Goal: Information Seeking & Learning: Learn about a topic

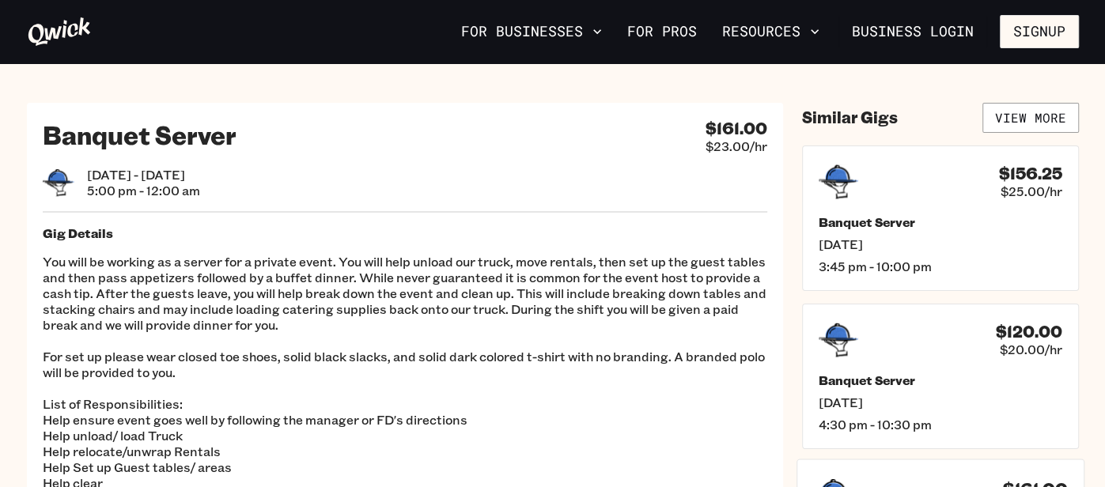
scroll to position [4, 0]
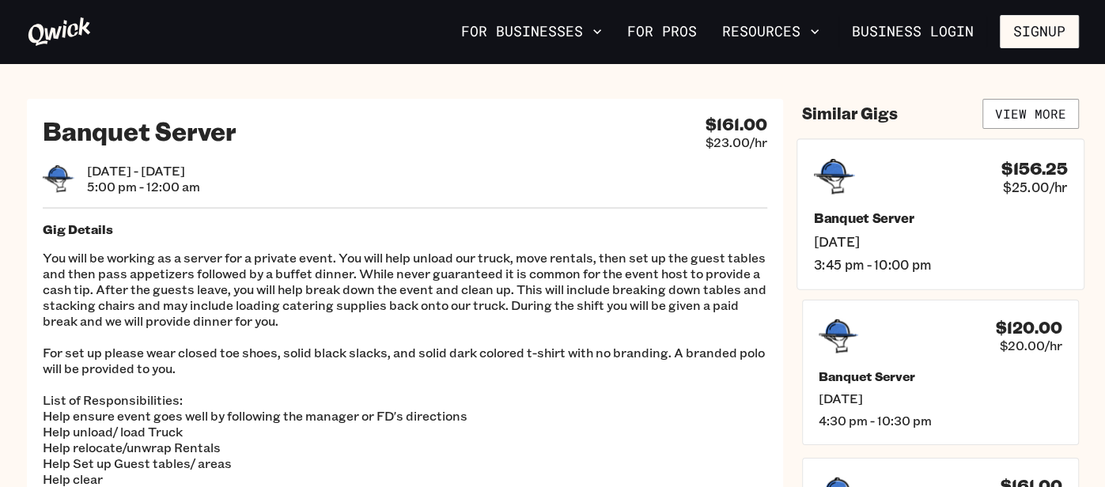
click at [905, 247] on span "Sat, Sep 20" at bounding box center [939, 240] width 253 height 17
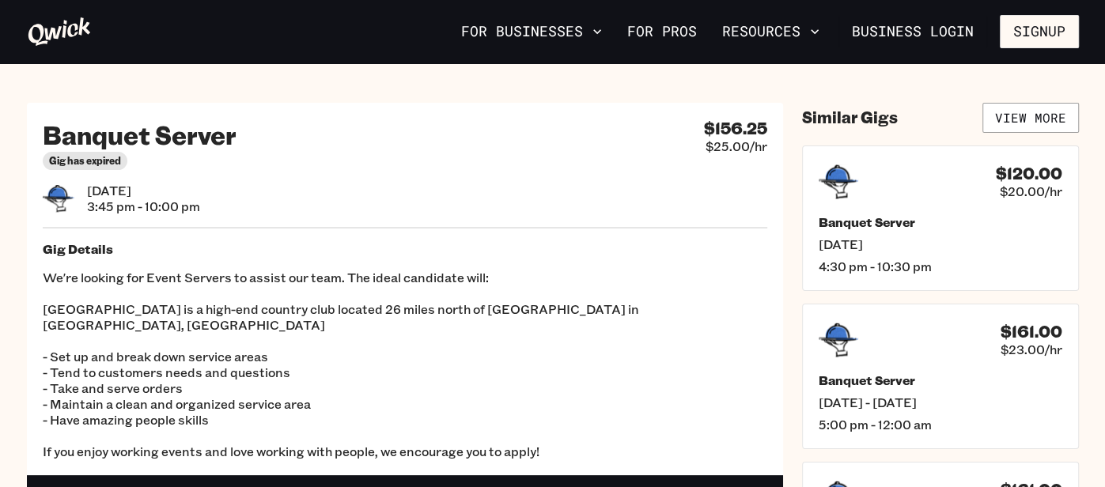
click at [905, 247] on span "Sat, Sep 20" at bounding box center [940, 244] width 244 height 16
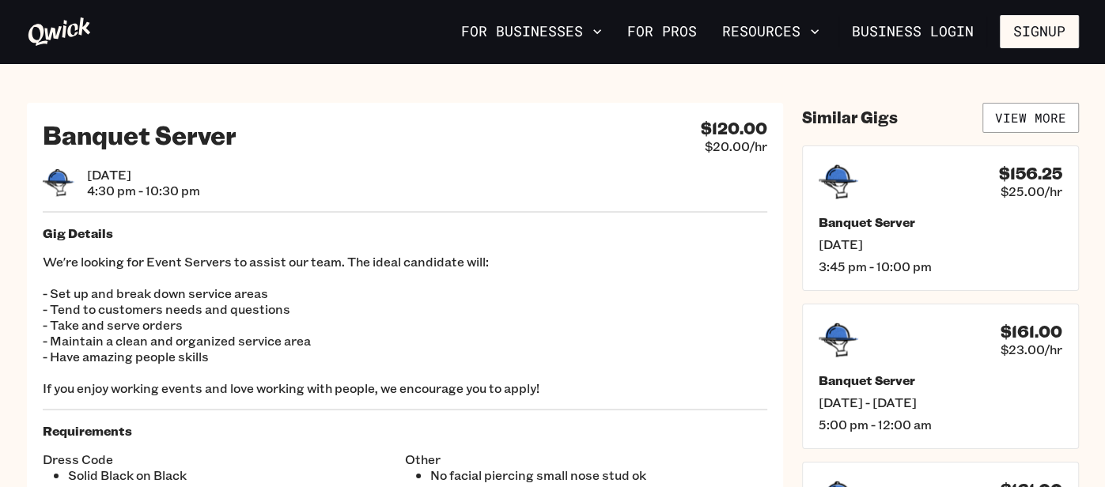
scroll to position [1, 0]
click at [580, 296] on p "We're looking for Event Servers to assist our team. The ideal candidate will: -…" at bounding box center [405, 324] width 724 height 142
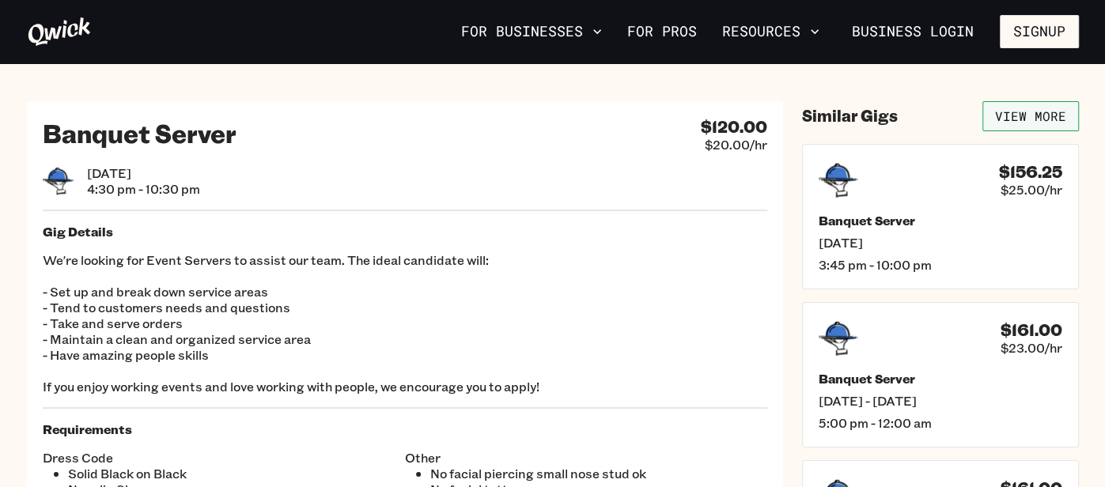
click at [1038, 107] on link "View More" at bounding box center [1030, 116] width 96 height 30
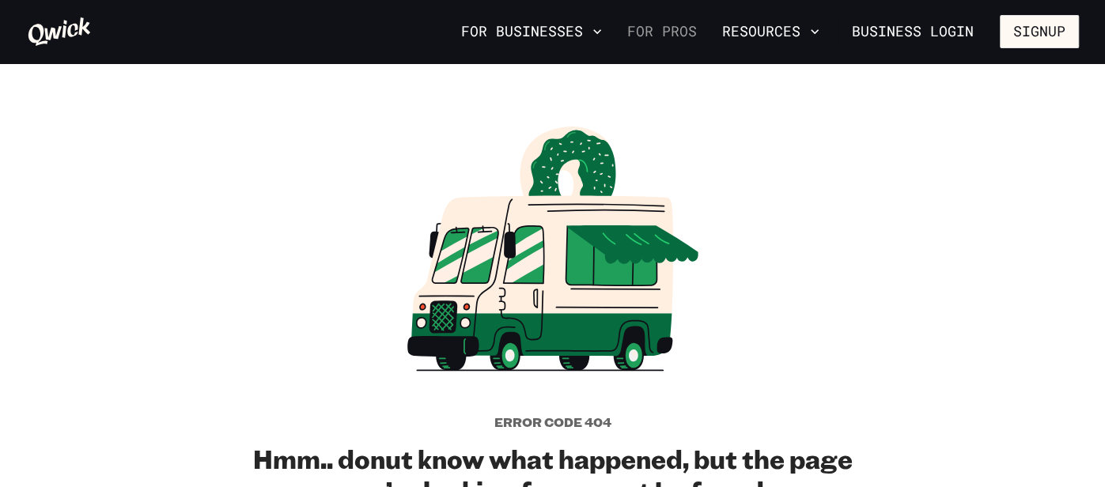
click at [671, 29] on link "For Pros" at bounding box center [662, 31] width 82 height 27
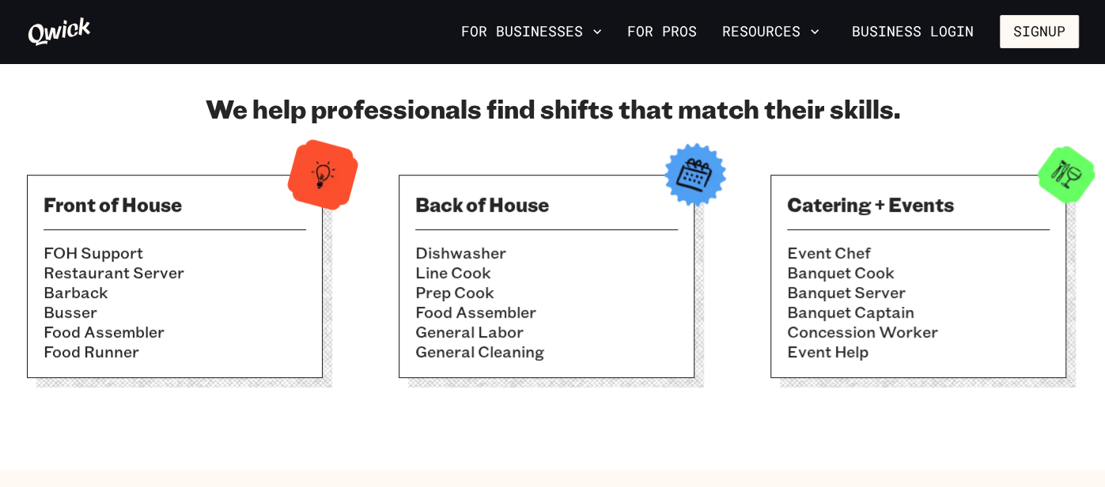
scroll to position [499, 0]
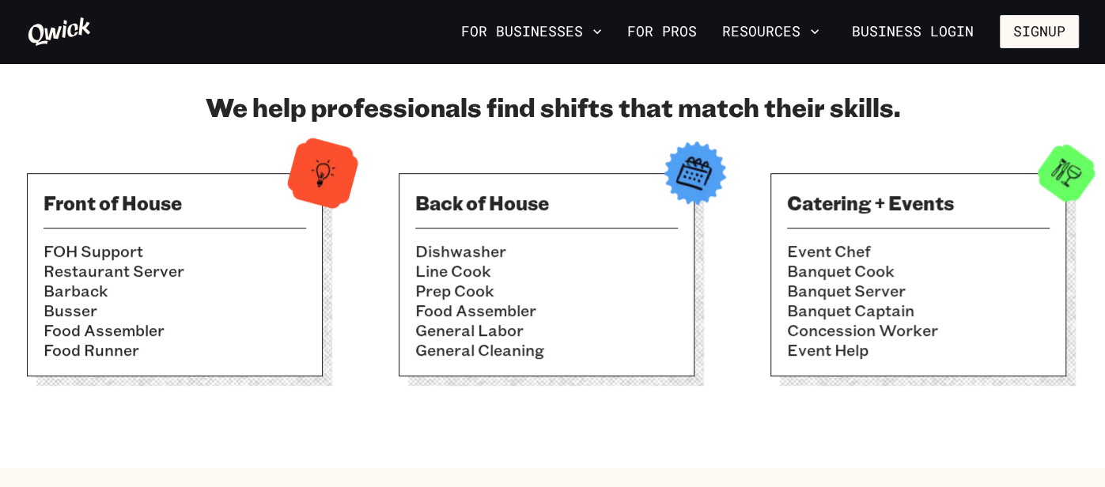
click at [232, 286] on li "Barback" at bounding box center [174, 291] width 263 height 20
click at [312, 174] on img at bounding box center [322, 172] width 77 height 77
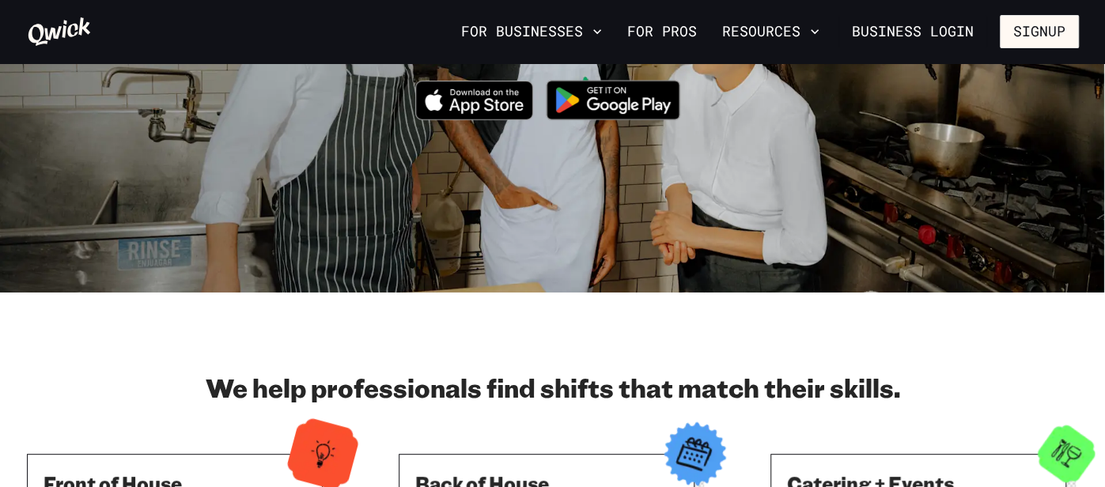
scroll to position [225, 0]
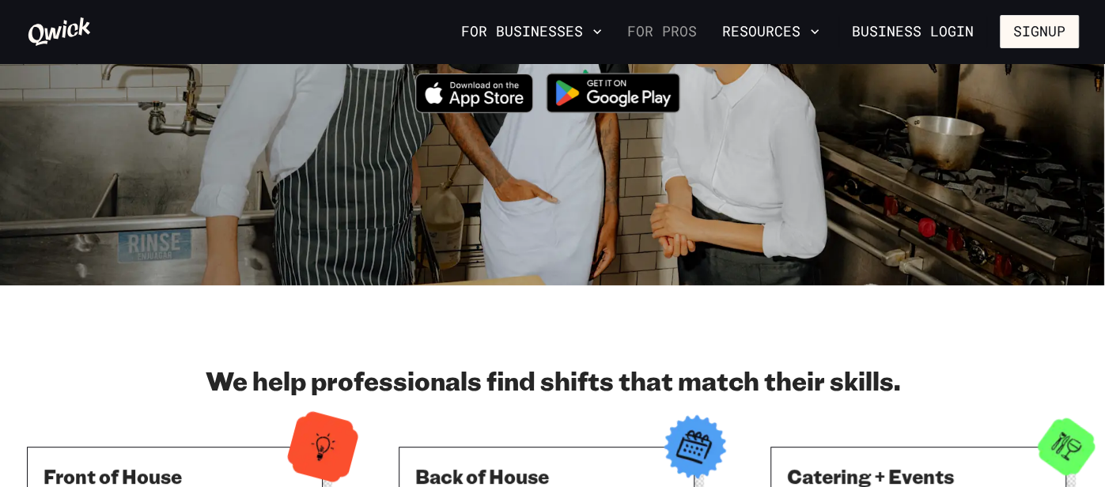
click at [683, 28] on link "For Pros" at bounding box center [662, 31] width 82 height 27
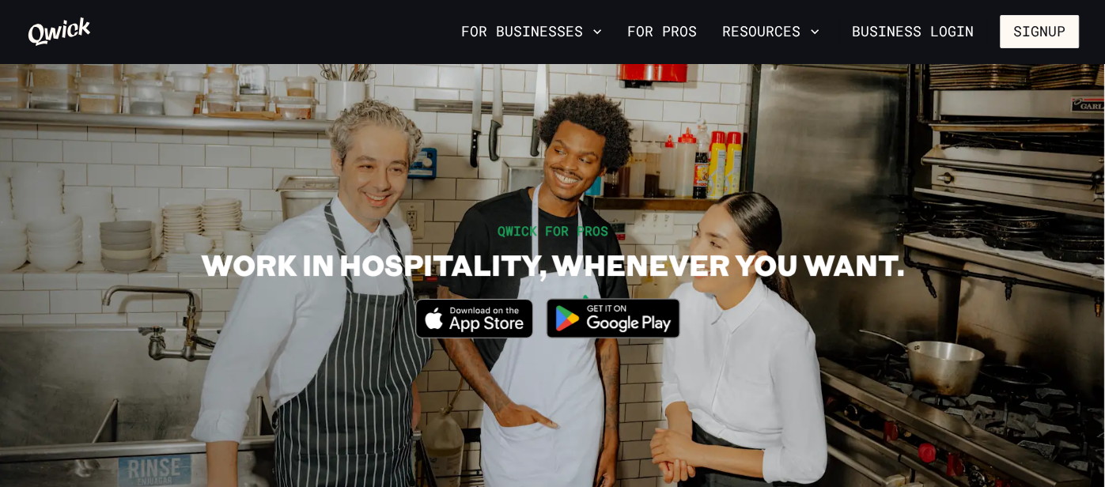
click at [1093, 269] on div "QWICK FOR PROS WORK IN HOSPITALITY, WHENEVER YOU WANT. Download_on_the_App_Stor…" at bounding box center [552, 286] width 1083 height 131
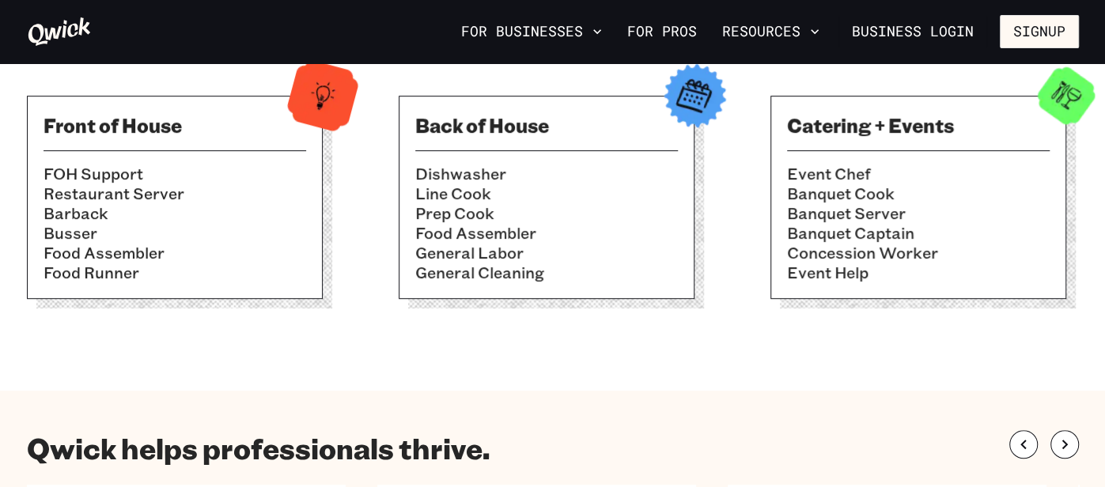
scroll to position [594, 0]
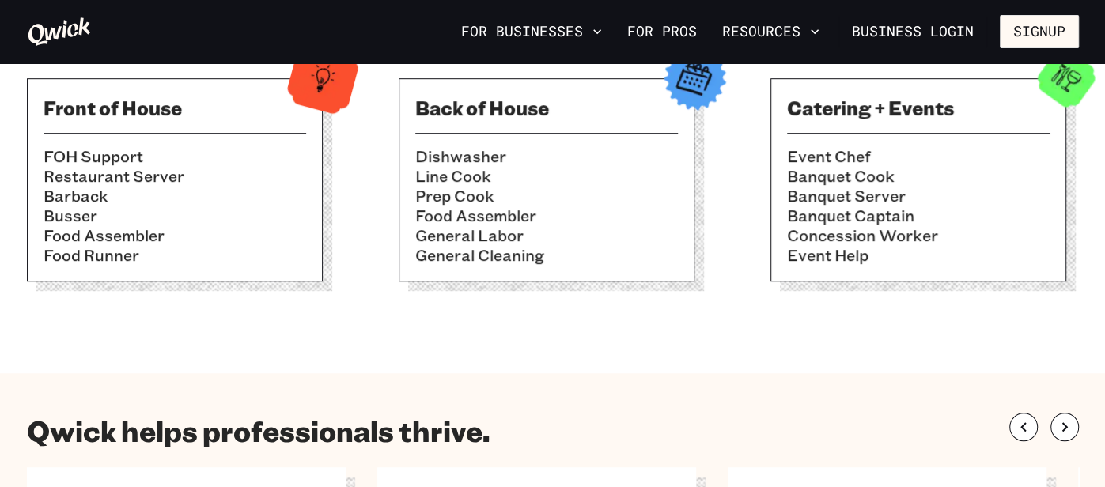
click at [1063, 91] on img at bounding box center [1065, 78] width 77 height 77
click at [1058, 102] on img at bounding box center [1065, 78] width 77 height 77
click at [912, 188] on li "Banquet Server" at bounding box center [918, 196] width 263 height 20
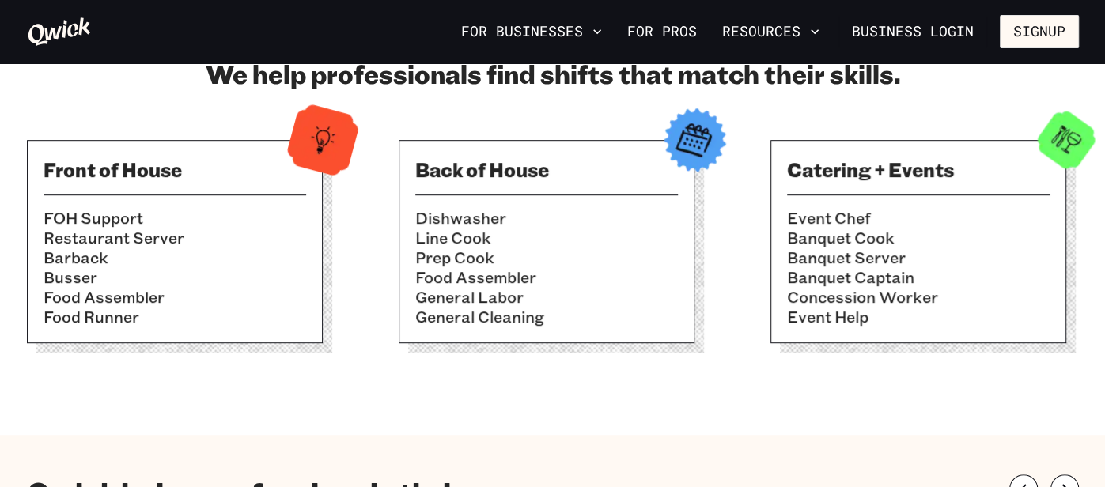
scroll to position [531, 0]
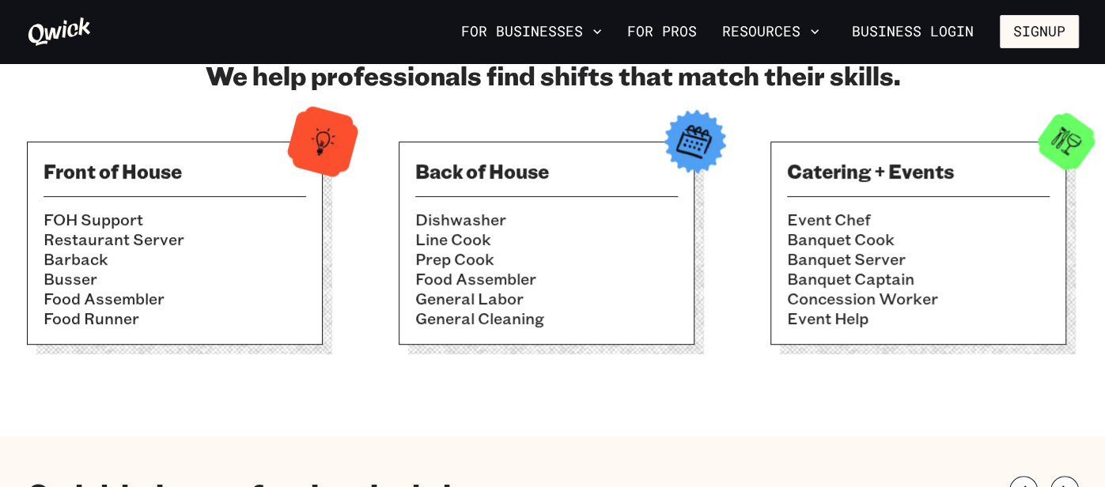
click at [689, 172] on img at bounding box center [693, 141] width 77 height 77
click at [924, 250] on li "Banquet Server" at bounding box center [918, 259] width 263 height 20
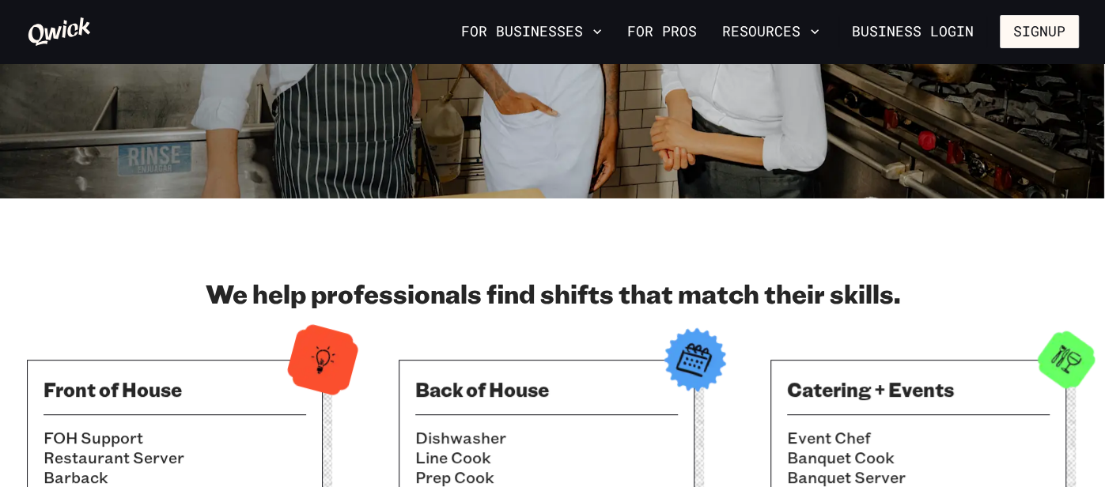
scroll to position [359, 0]
